Goal: Communication & Community: Answer question/provide support

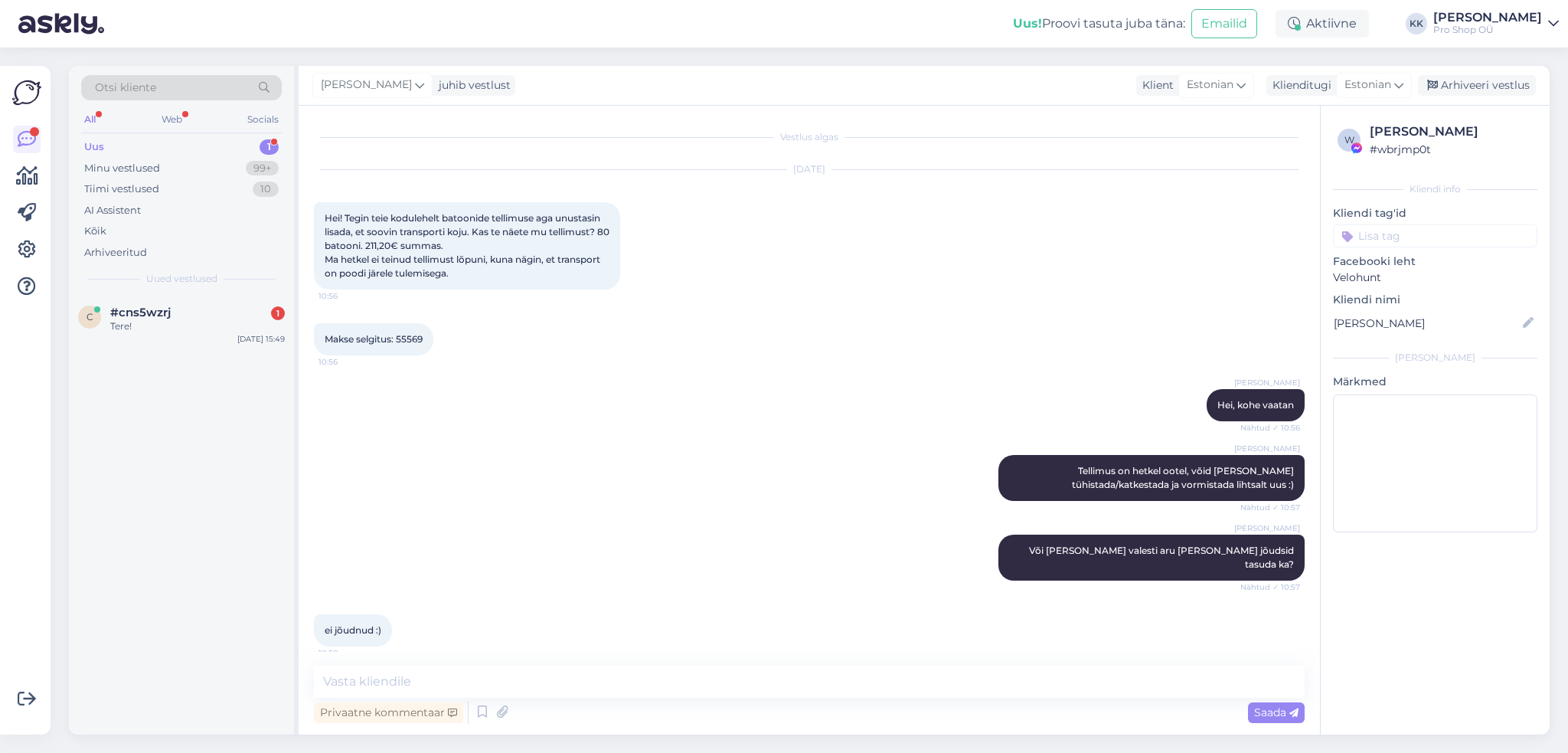
scroll to position [881, 0]
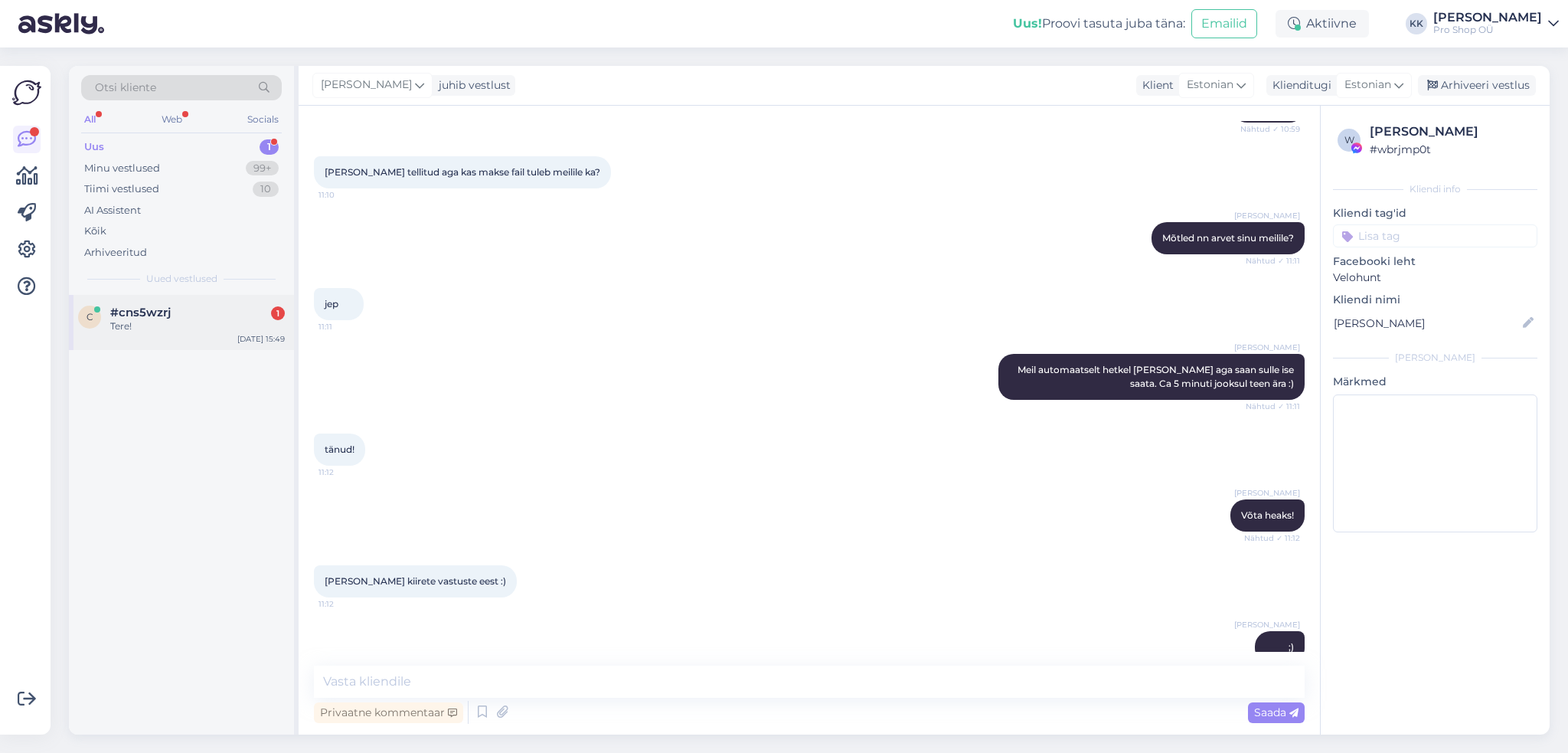
click at [160, 321] on div "Tere!" at bounding box center [198, 327] width 175 height 14
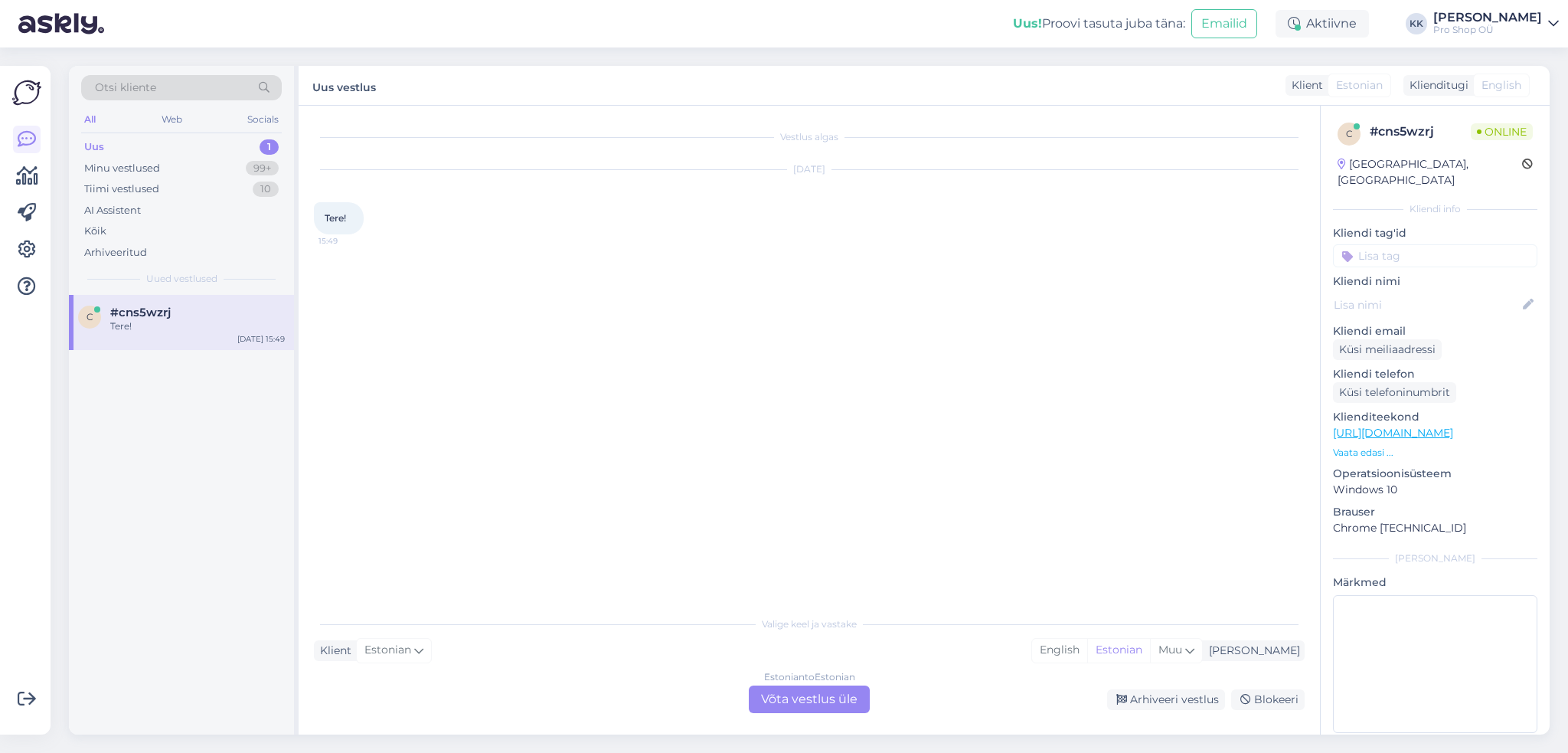
click at [791, 697] on div "Estonian to Estonian Võta vestlus üle" at bounding box center [809, 699] width 121 height 27
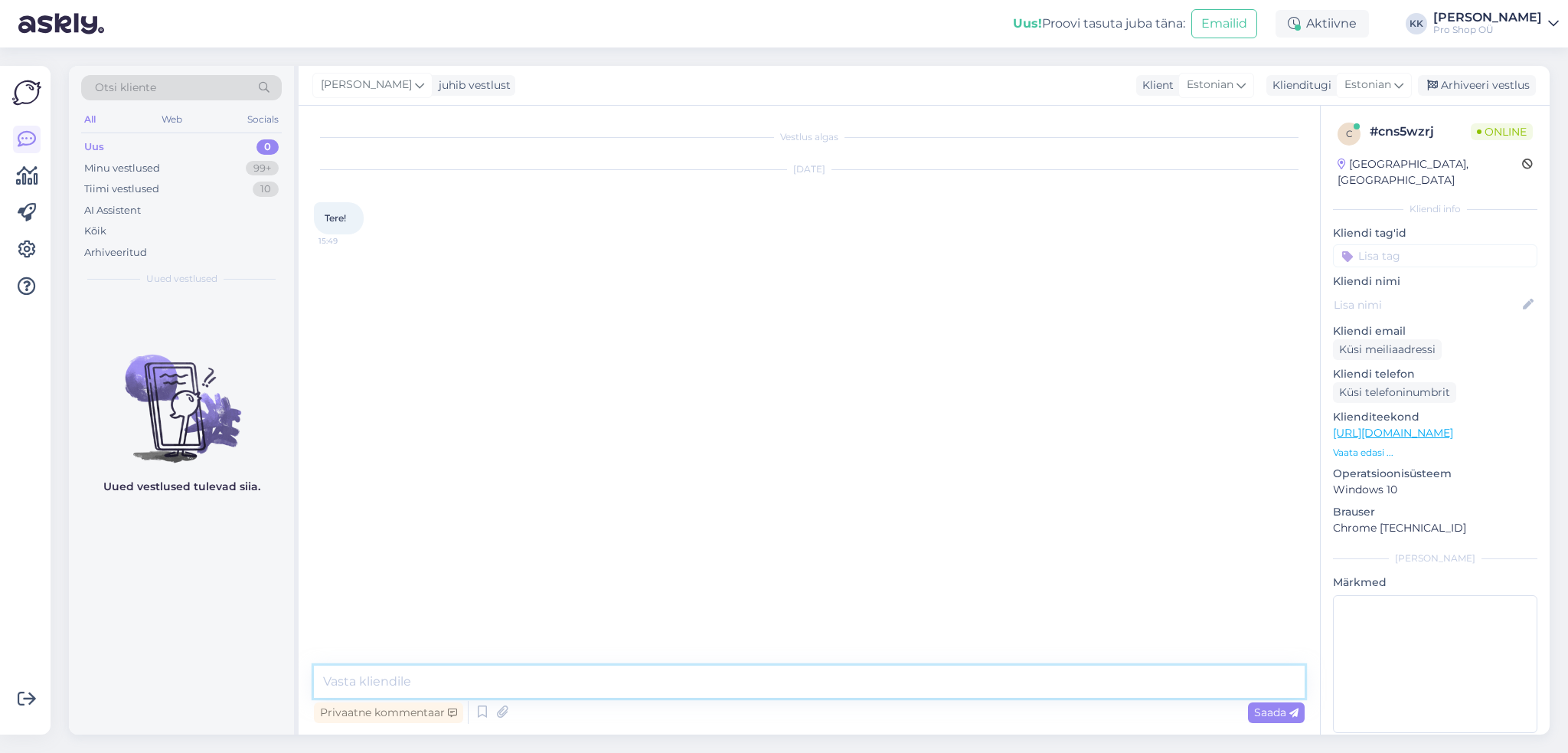
click at [626, 682] on textarea at bounding box center [809, 681] width 991 height 32
type textarea "Tere"
click at [1375, 446] on p "Vaata edasi ..." at bounding box center [1436, 453] width 205 height 14
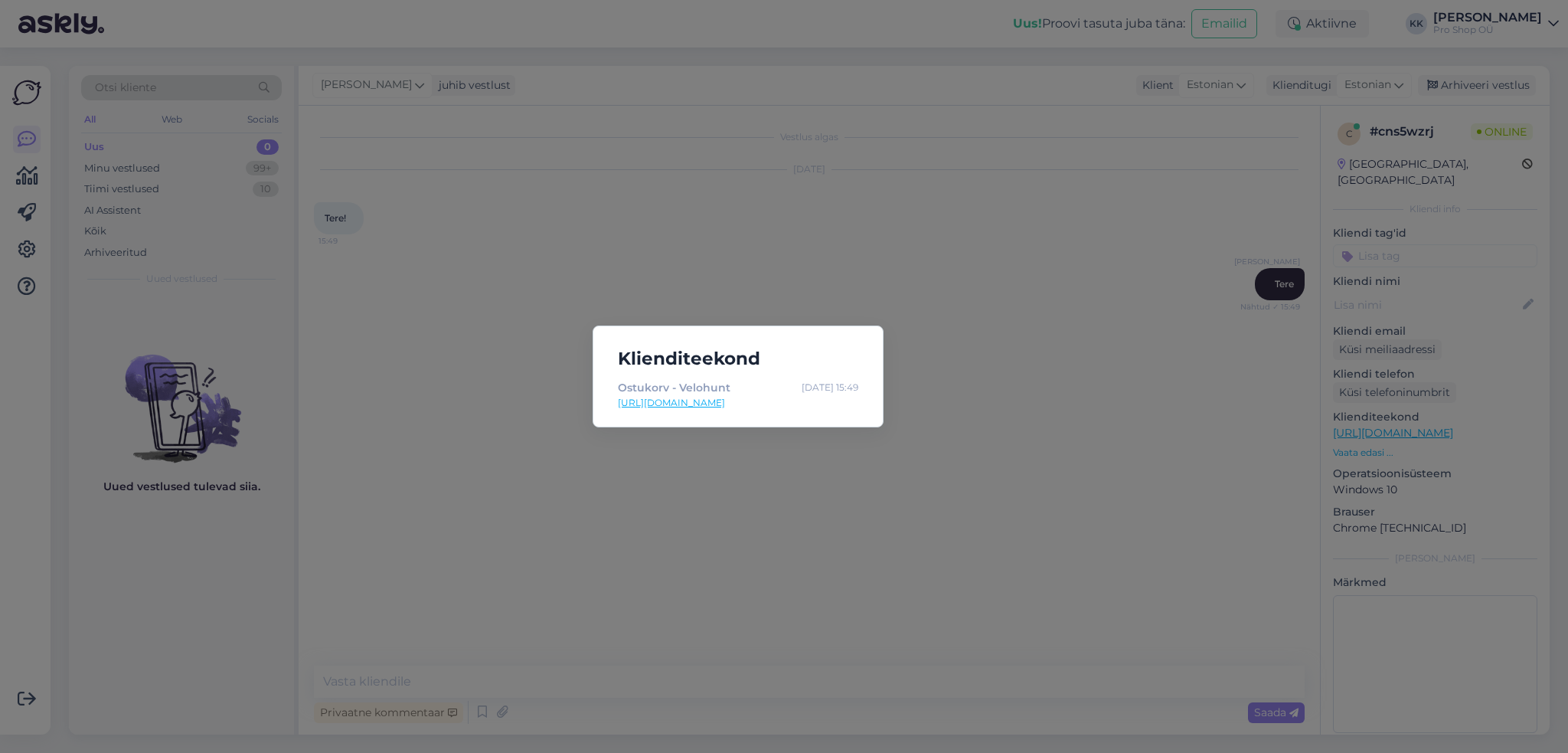
click at [735, 403] on link "[URL][DOMAIN_NAME]" at bounding box center [738, 403] width 240 height 14
click at [864, 547] on div "Klienditeekond Ostukorv - [GEOGRAPHIC_DATA] [DATE] 15:49 [URL][DOMAIN_NAME]" at bounding box center [784, 376] width 1568 height 753
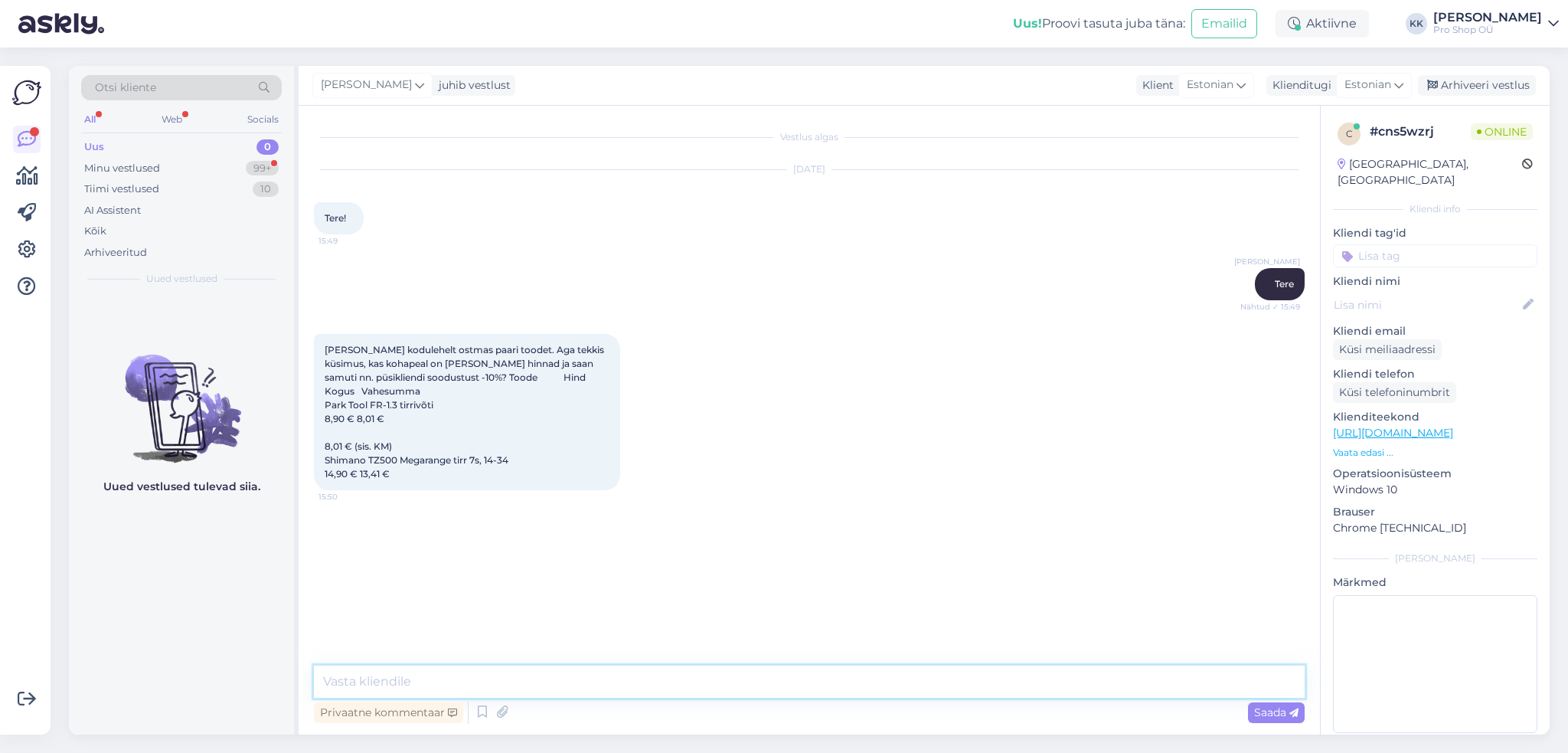
click at [643, 686] on textarea at bounding box center [809, 681] width 991 height 32
type textarea "Kohapeal rakendub sama soodustus ja saate oma ostu püsikliendikontoga siduda"
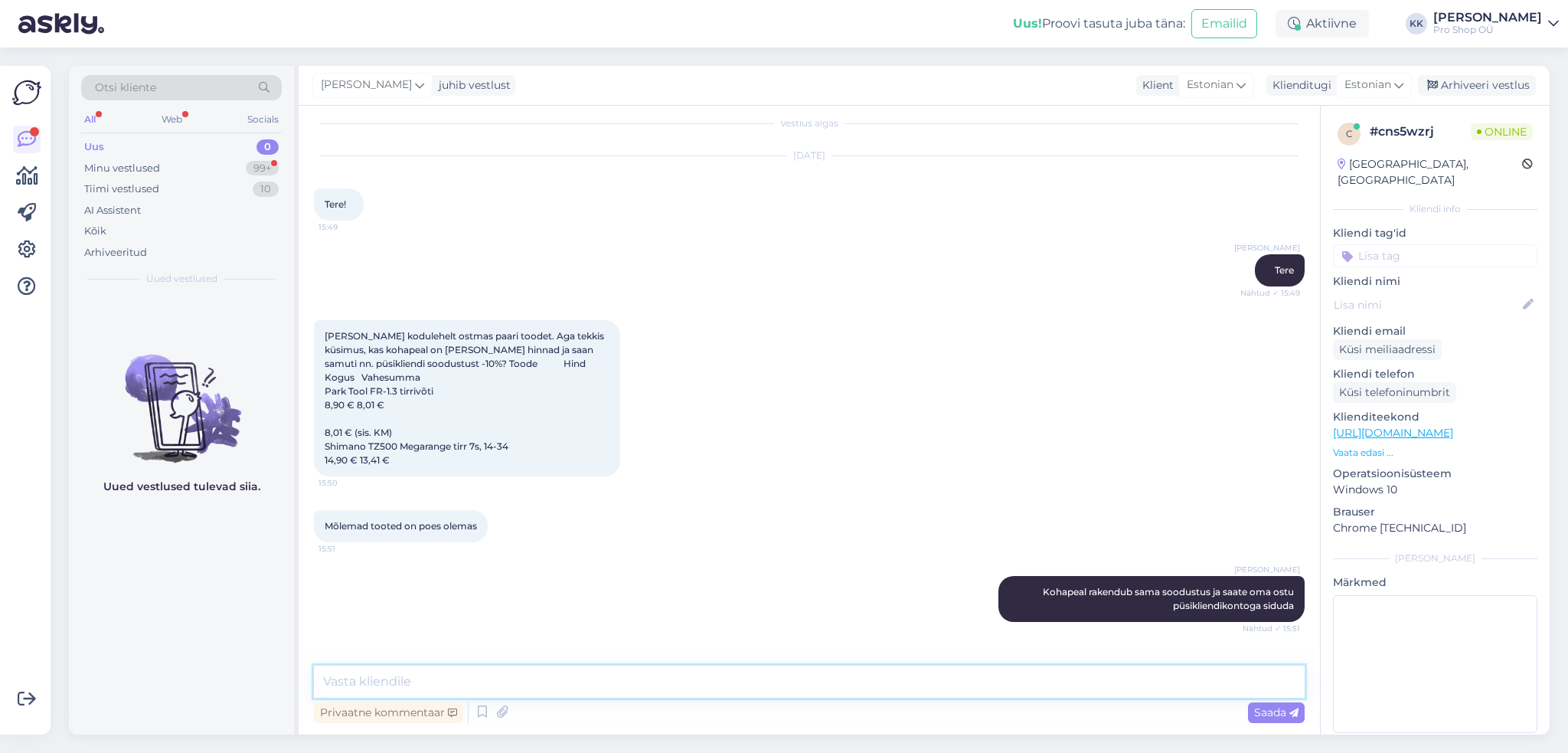
scroll to position [79, 0]
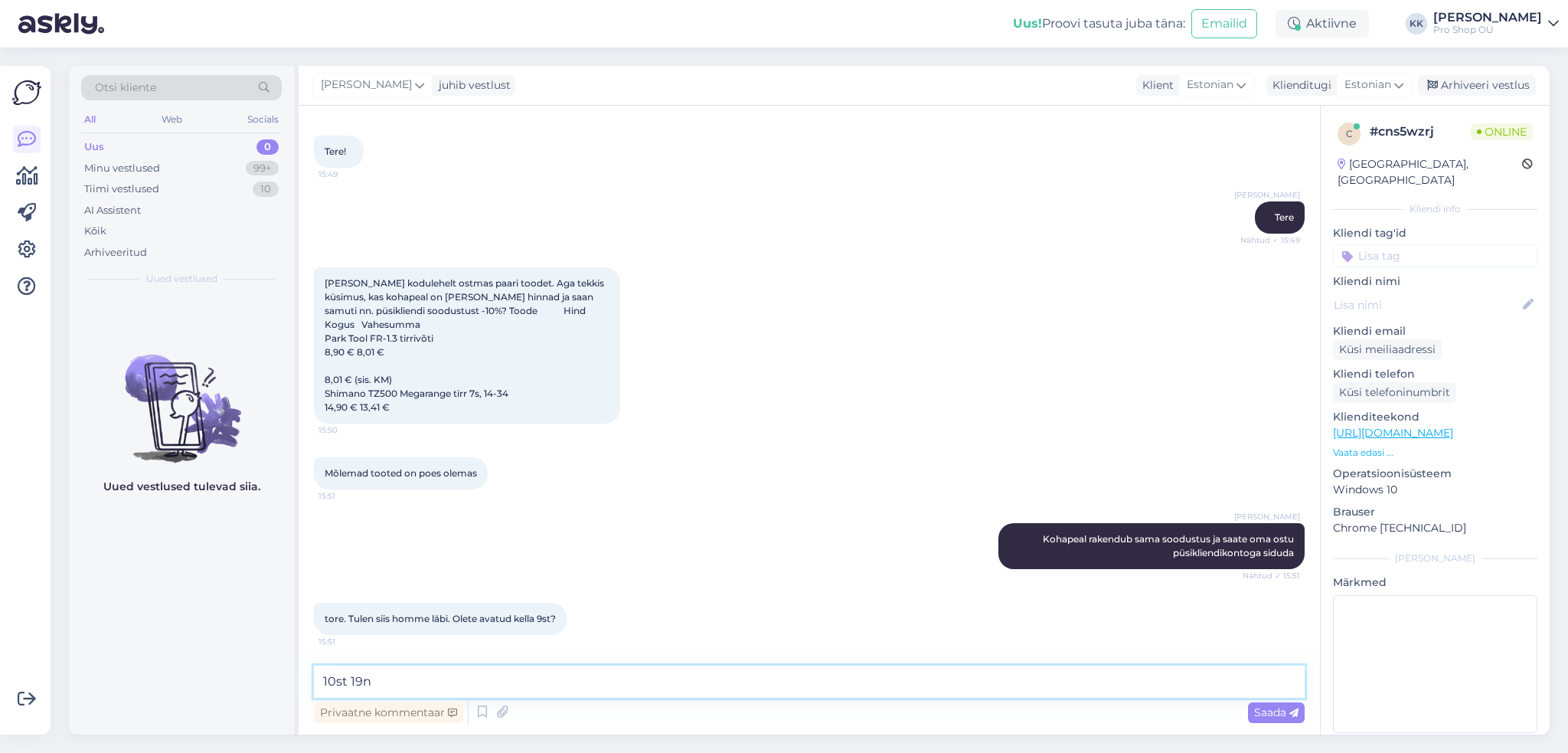
type textarea "10st 19ni"
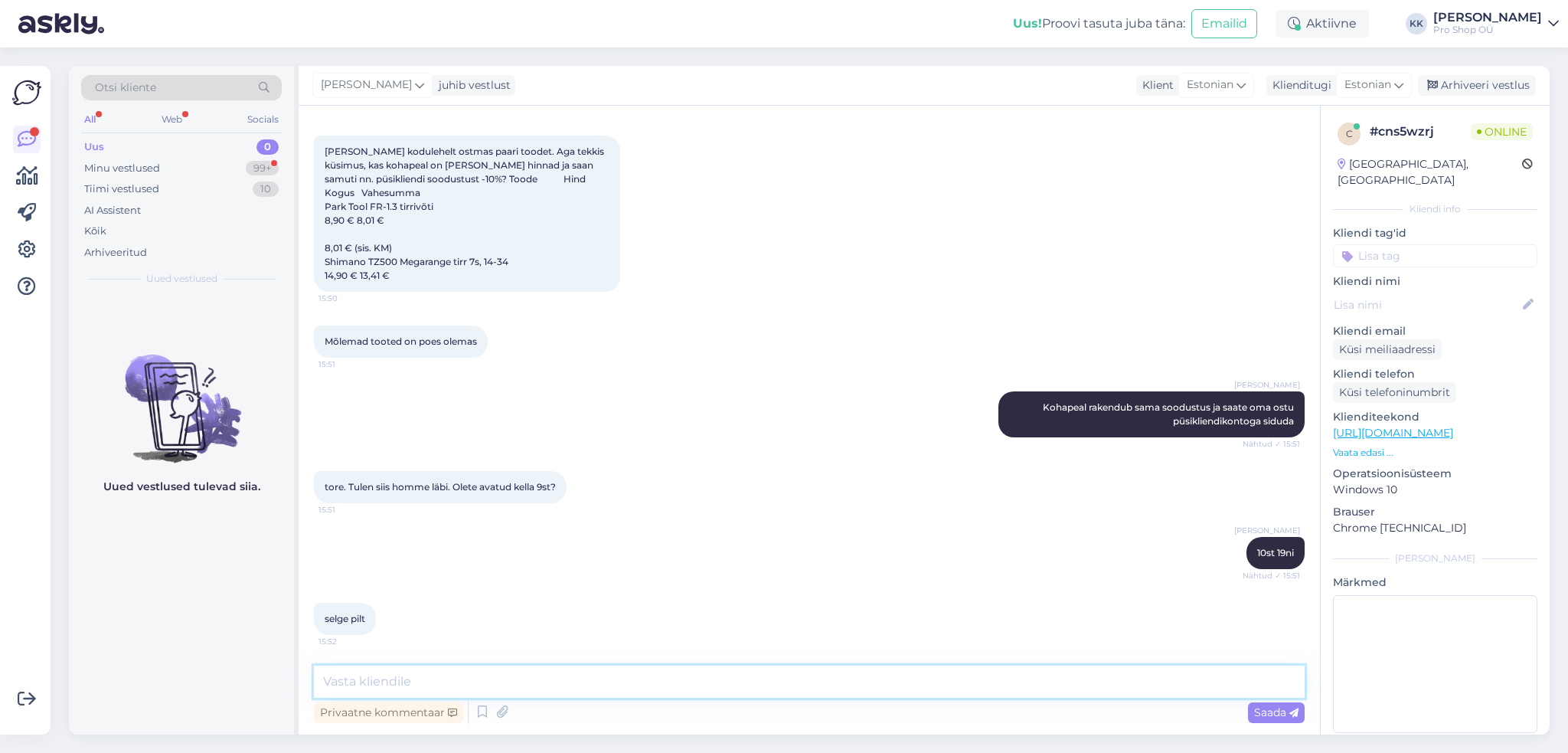
scroll to position [277, 0]
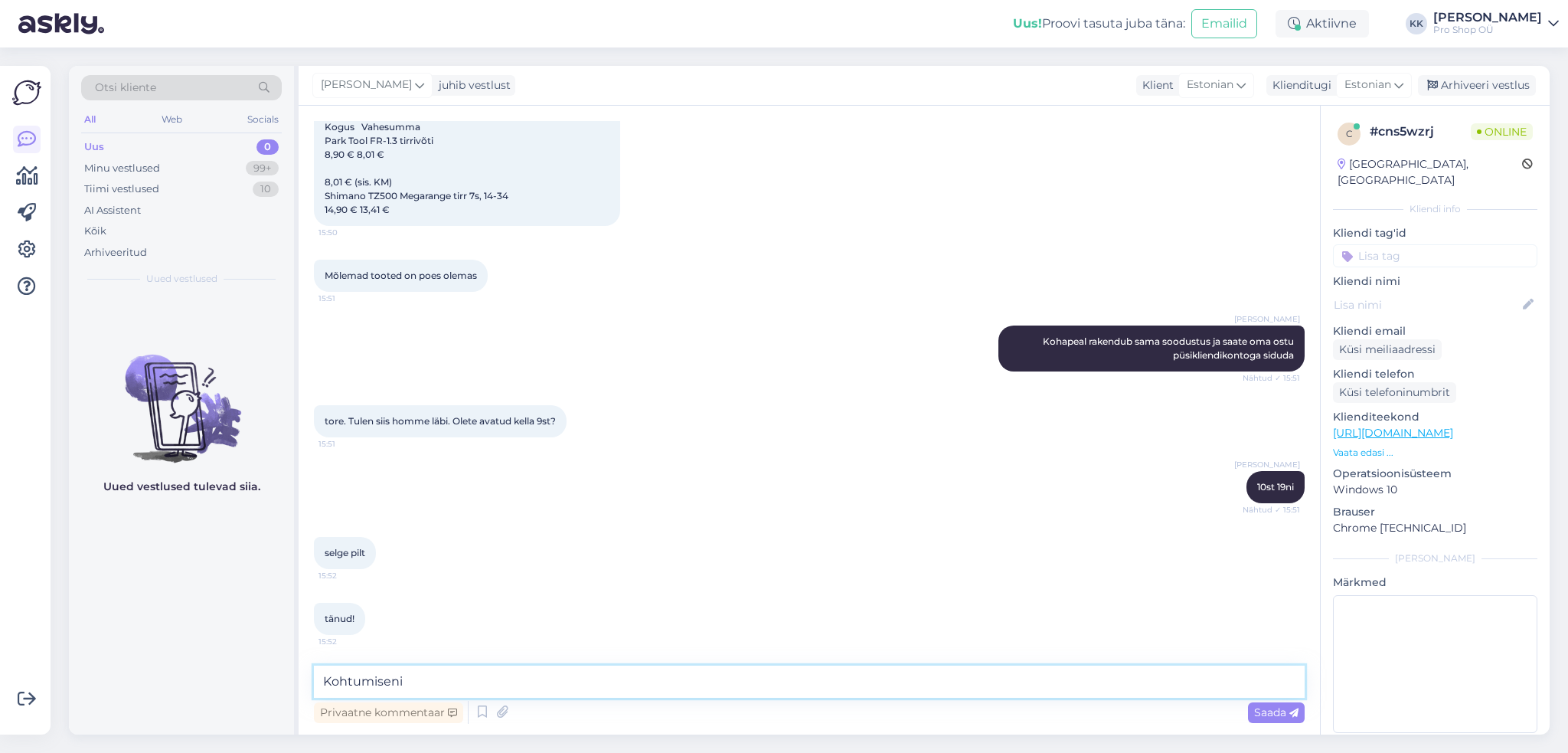
type textarea "Kohtumiseni!"
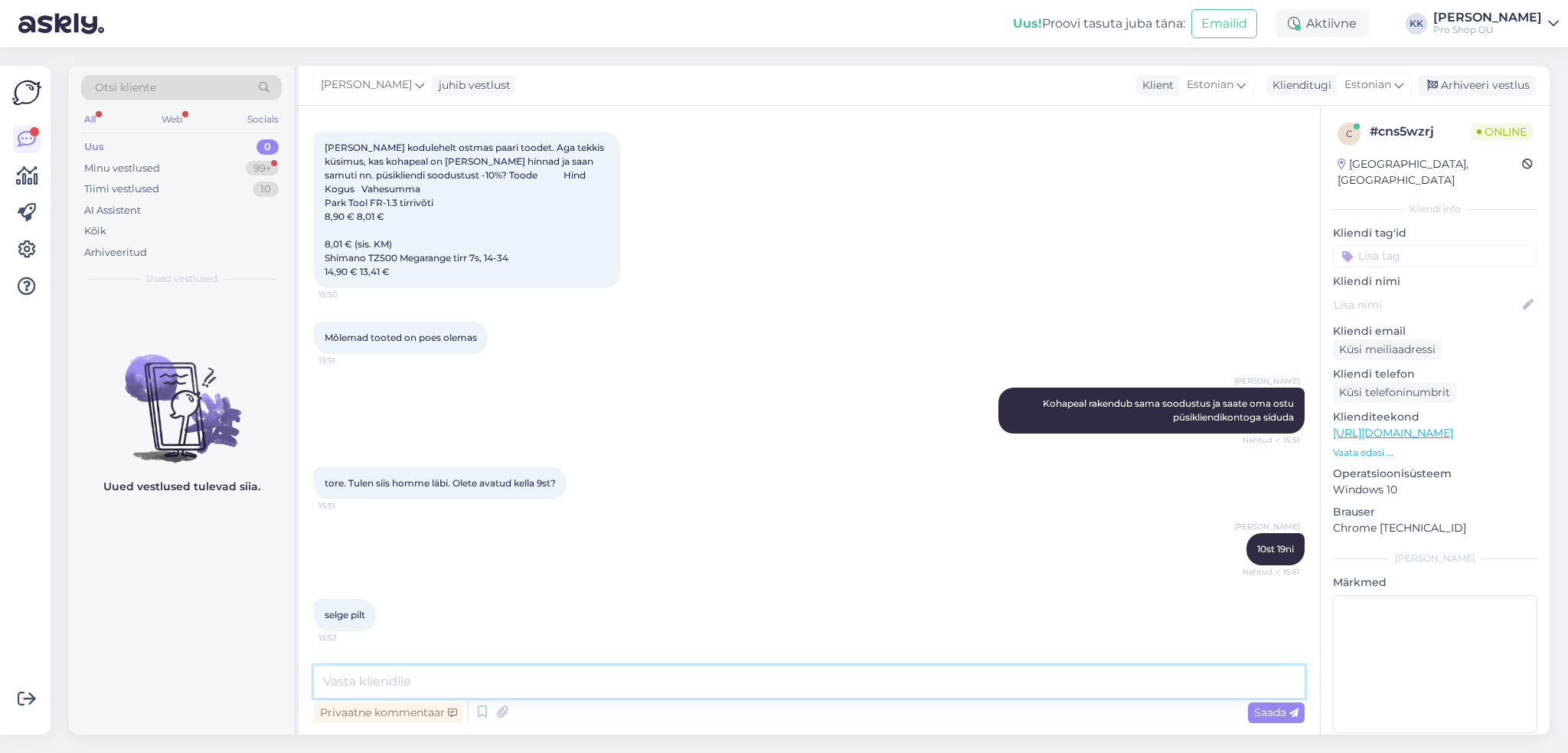
scroll to position [409, 0]
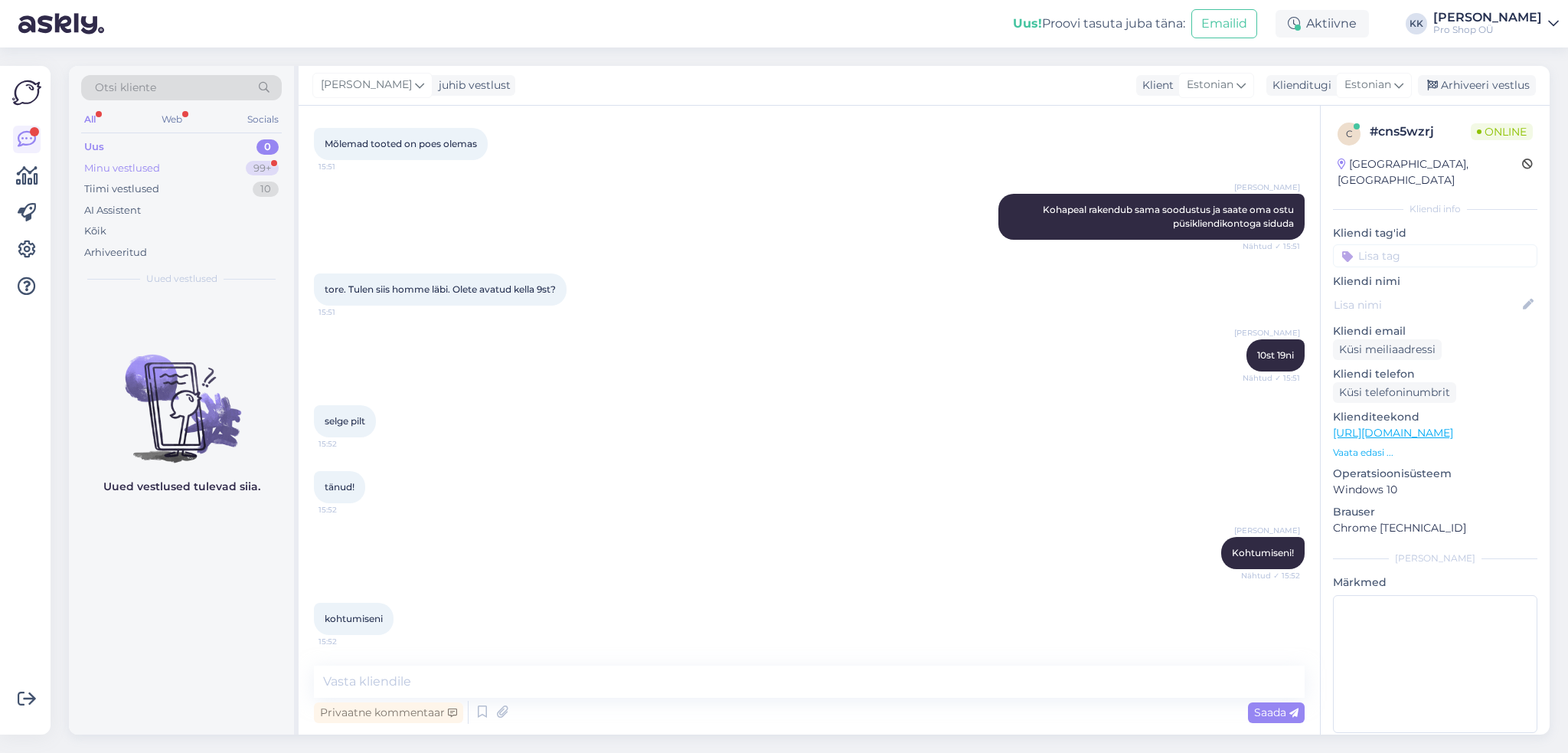
click at [147, 165] on div "Minu vestlused" at bounding box center [122, 168] width 76 height 15
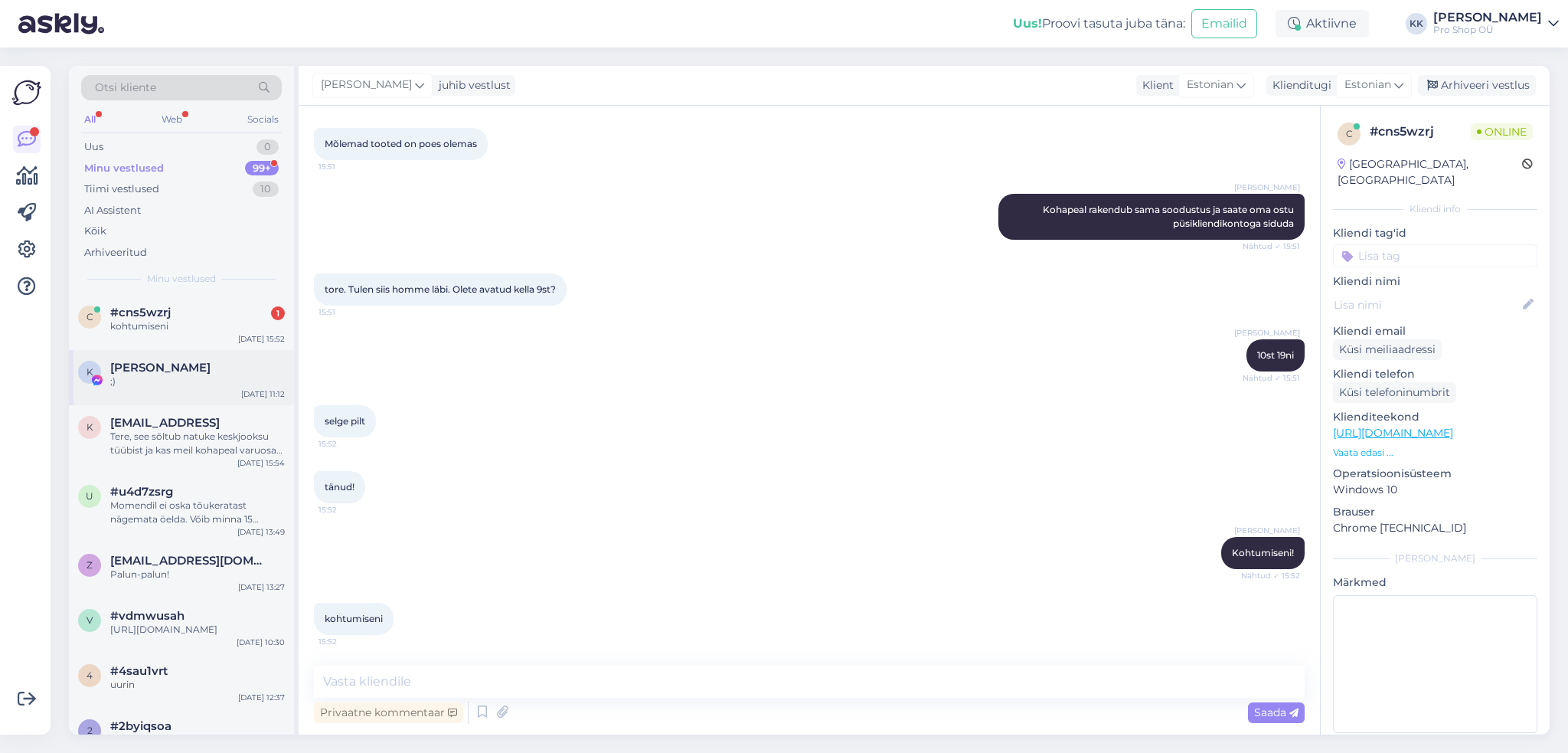
click at [156, 353] on div "K [PERSON_NAME] ;) [DATE] 11:12" at bounding box center [181, 378] width 225 height 55
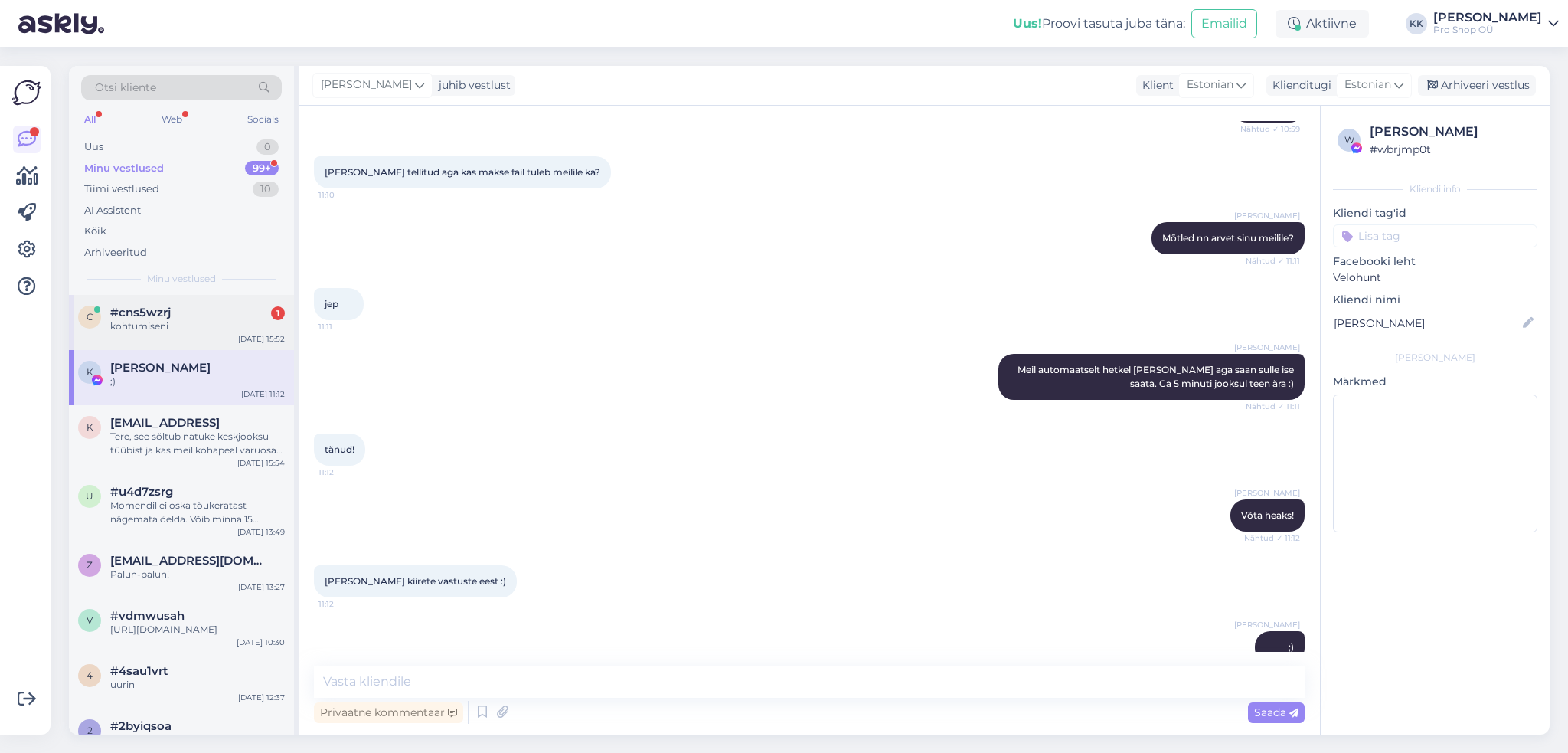
click at [158, 320] on div "kohtumiseni" at bounding box center [198, 327] width 175 height 14
